Goal: Check status

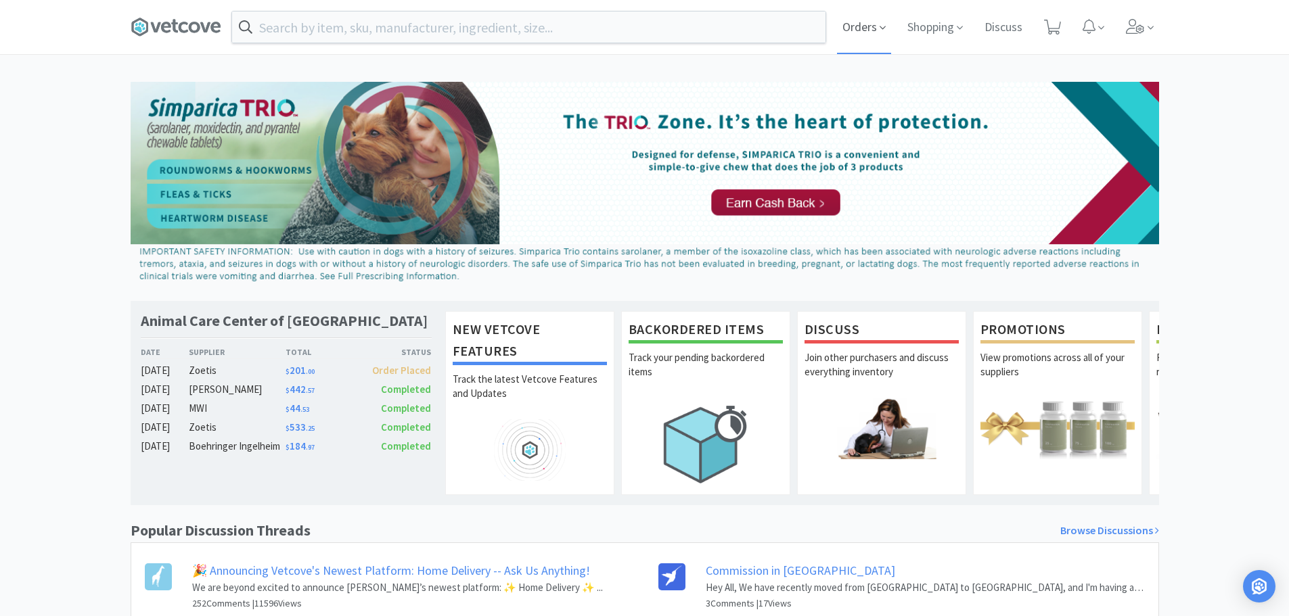
click at [876, 22] on span "Orders" at bounding box center [864, 27] width 54 height 54
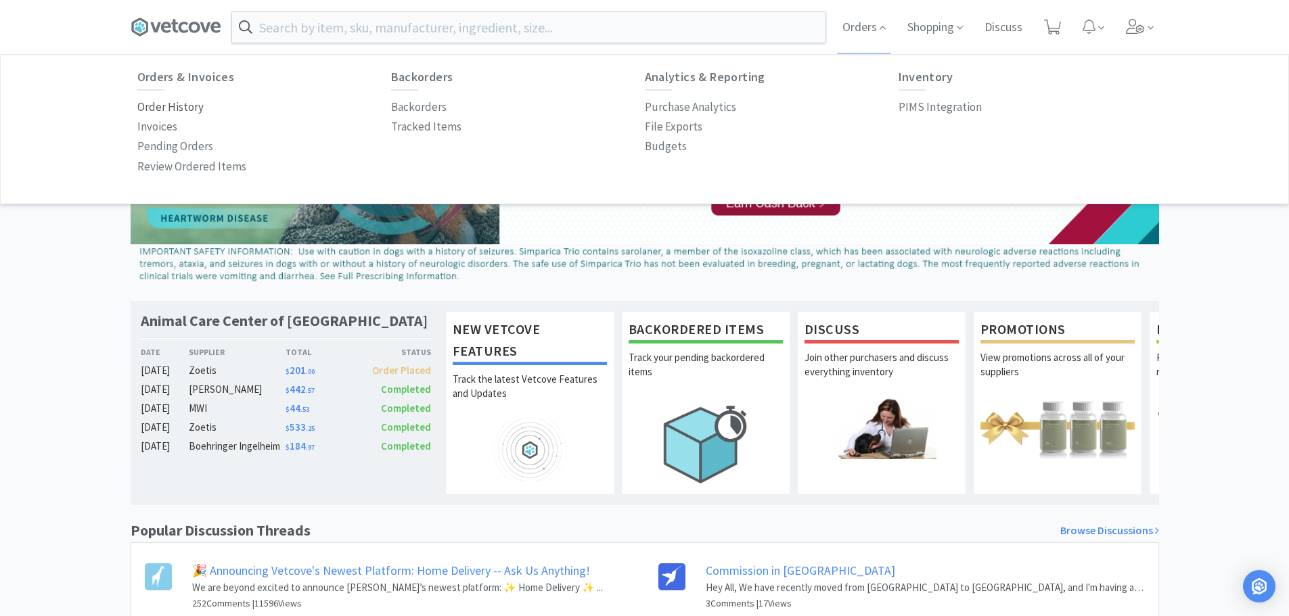
click at [193, 110] on p "Order History" at bounding box center [170, 107] width 66 height 18
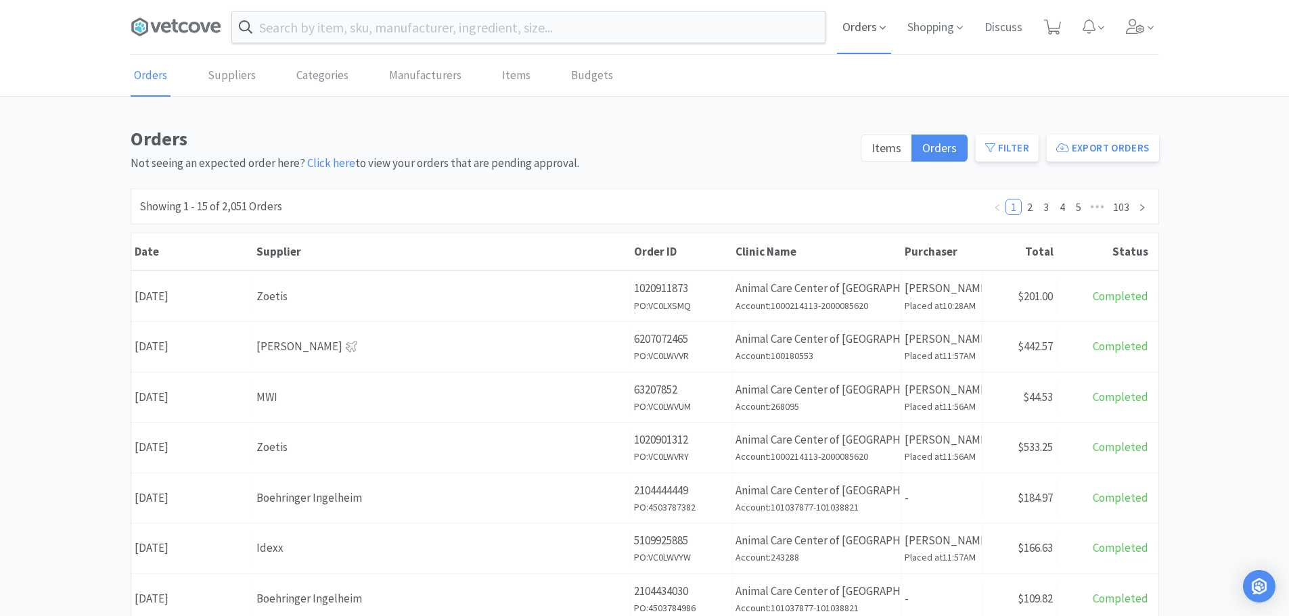
click at [859, 20] on span "Orders" at bounding box center [864, 27] width 54 height 54
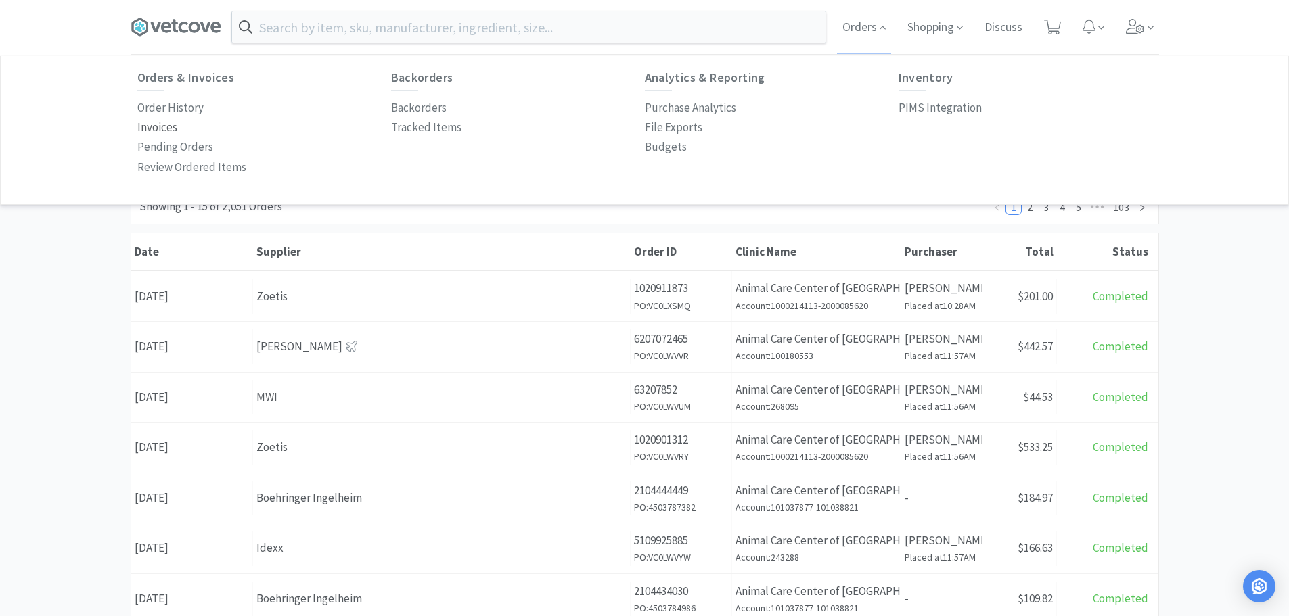
click at [159, 129] on p "Invoices" at bounding box center [157, 127] width 40 height 18
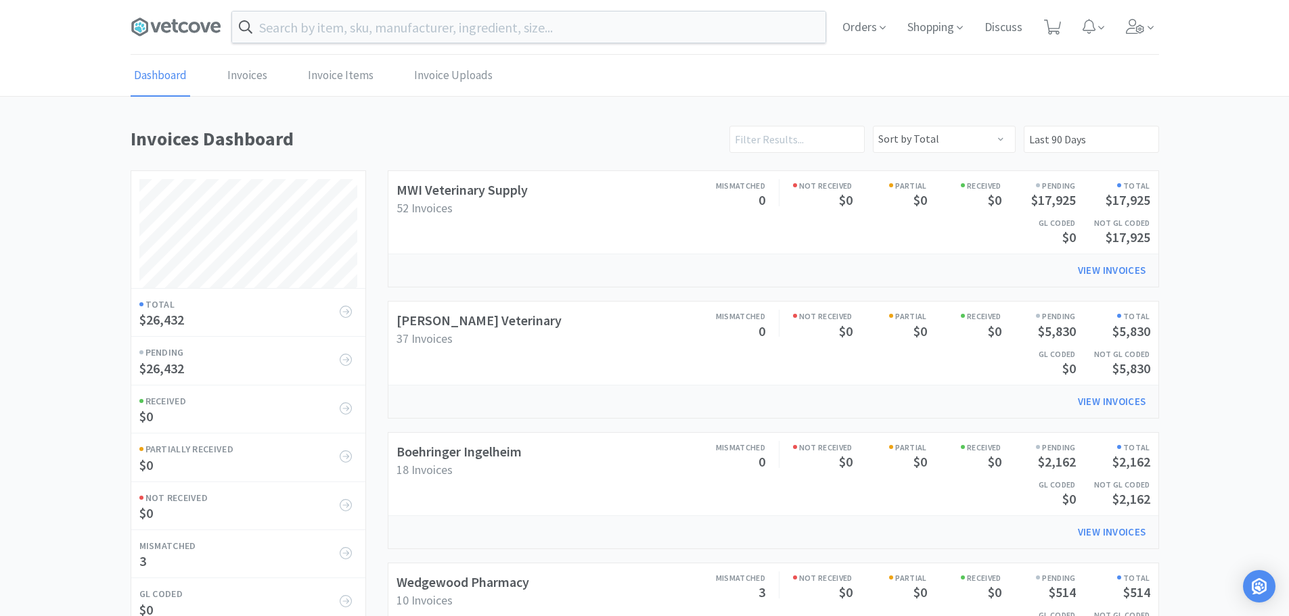
scroll to position [633, 1028]
click at [411, 457] on link "Boehringer Ingelheim" at bounding box center [458, 451] width 125 height 17
